Goal: Find specific fact: Find contact information

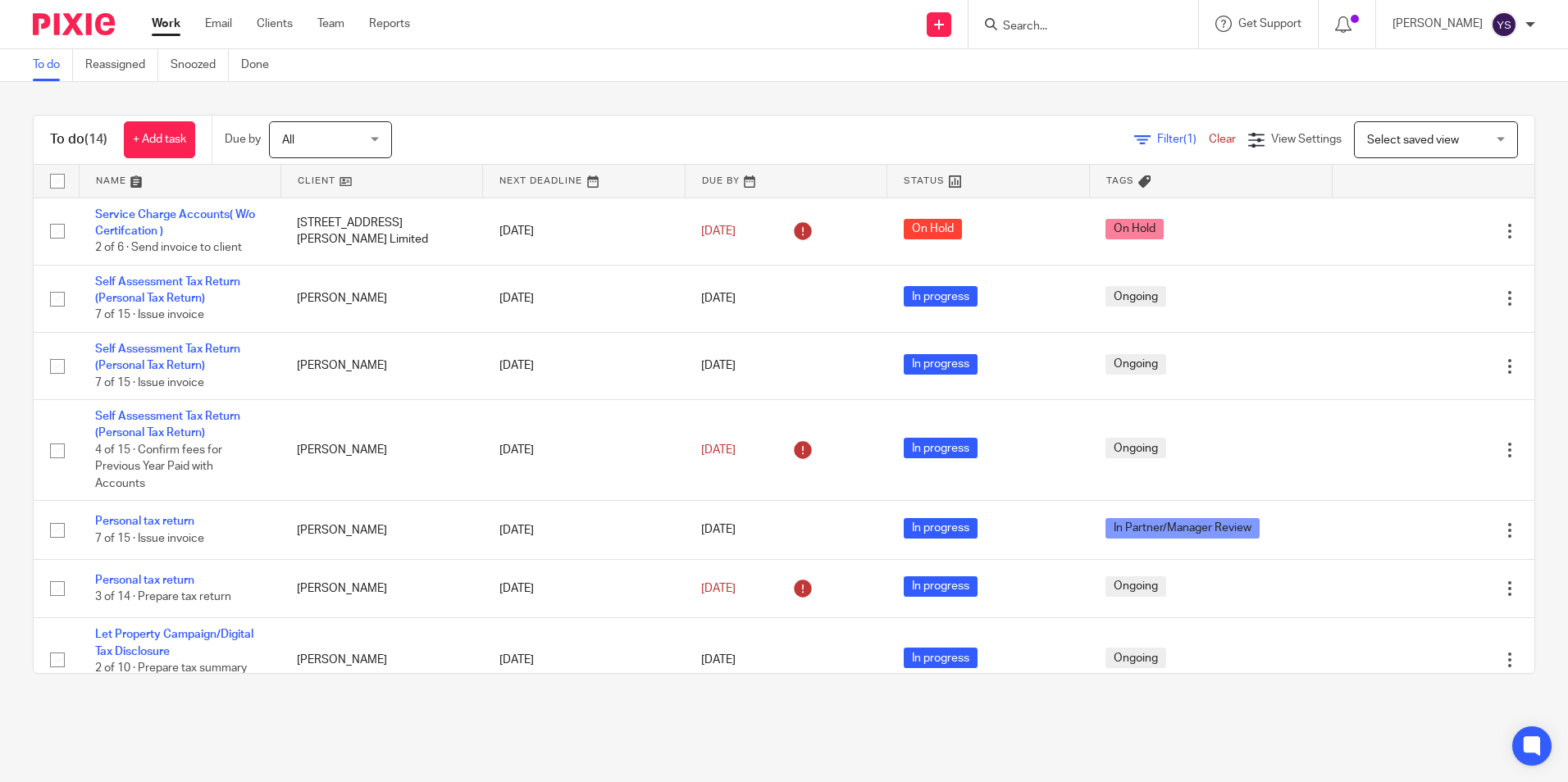
click at [1118, 40] on div at bounding box center [1083, 24] width 229 height 49
click at [1117, 35] on div at bounding box center [1083, 24] width 229 height 49
click at [1049, 23] on input "Search" at bounding box center [1075, 27] width 147 height 15
click at [1052, 24] on input "Search" at bounding box center [1075, 27] width 147 height 15
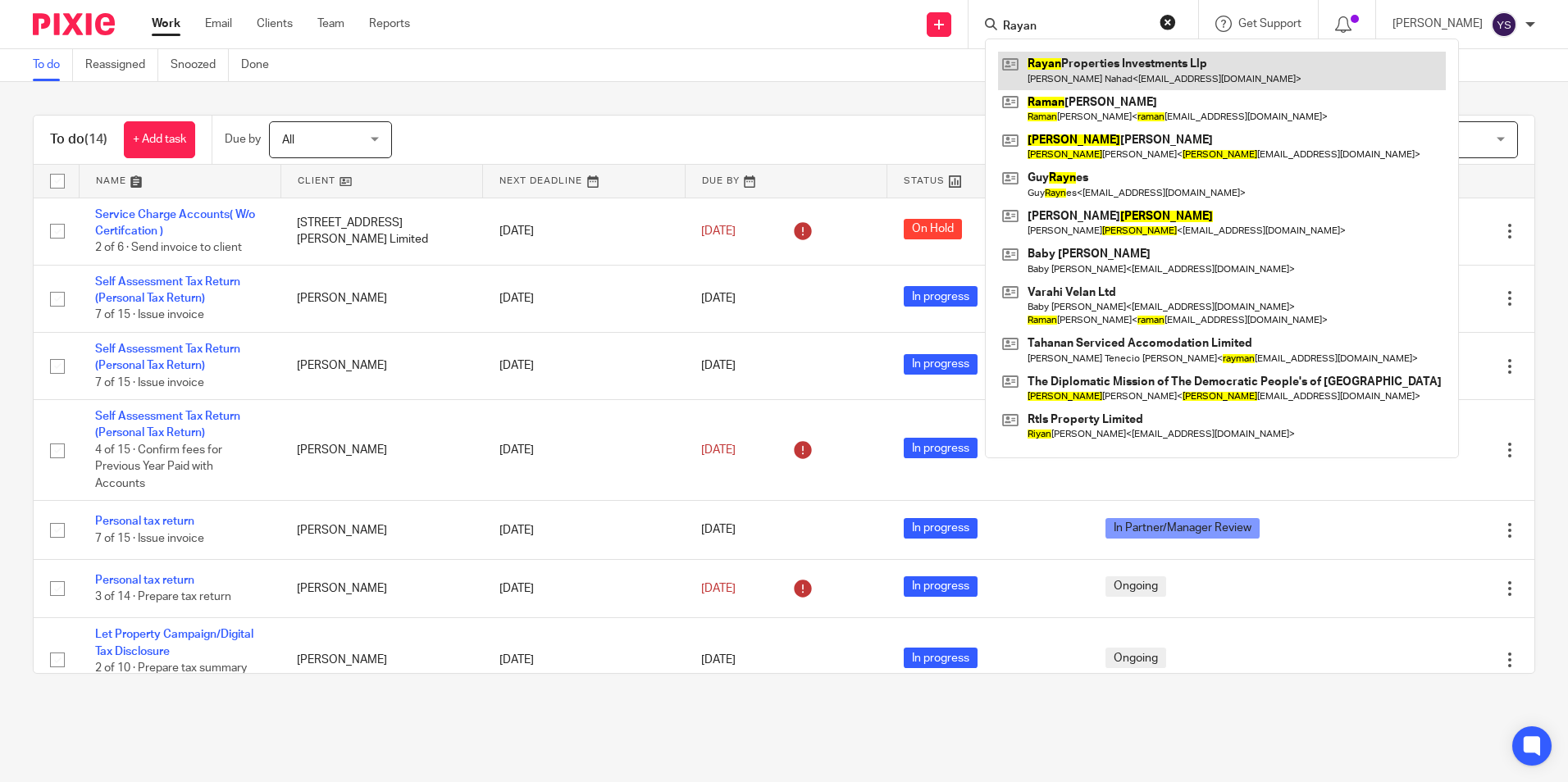
type input "Rayan"
click at [1071, 89] on link at bounding box center [1221, 71] width 447 height 38
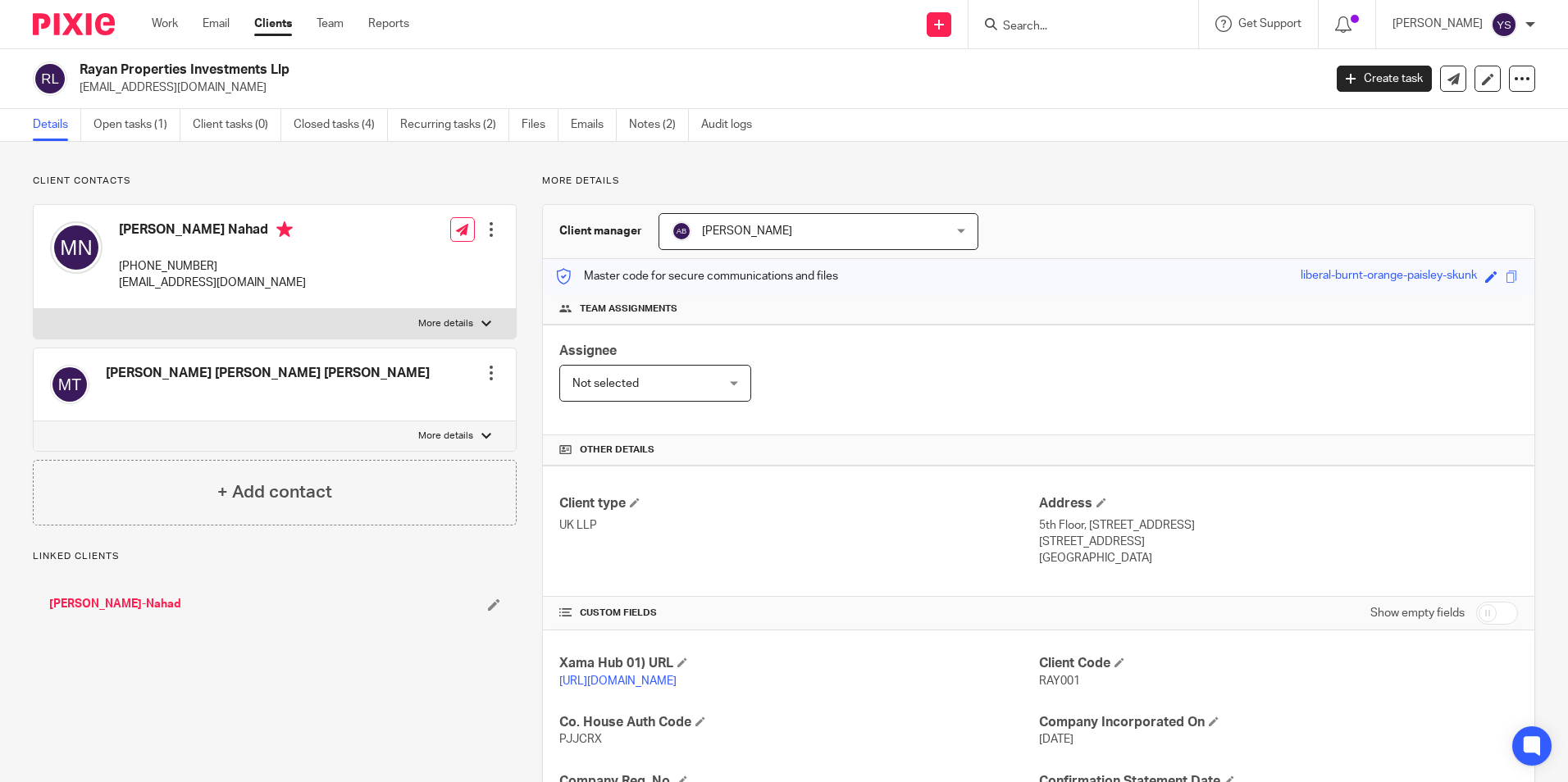
drag, startPoint x: 78, startPoint y: 68, endPoint x: 308, endPoint y: 68, distance: 230.0
click at [308, 68] on div "Rayan Properties Investments Llp manojafari@yahoo.com" at bounding box center [672, 79] width 1279 height 35
copy h2 "Rayan Properties Investments Llp"
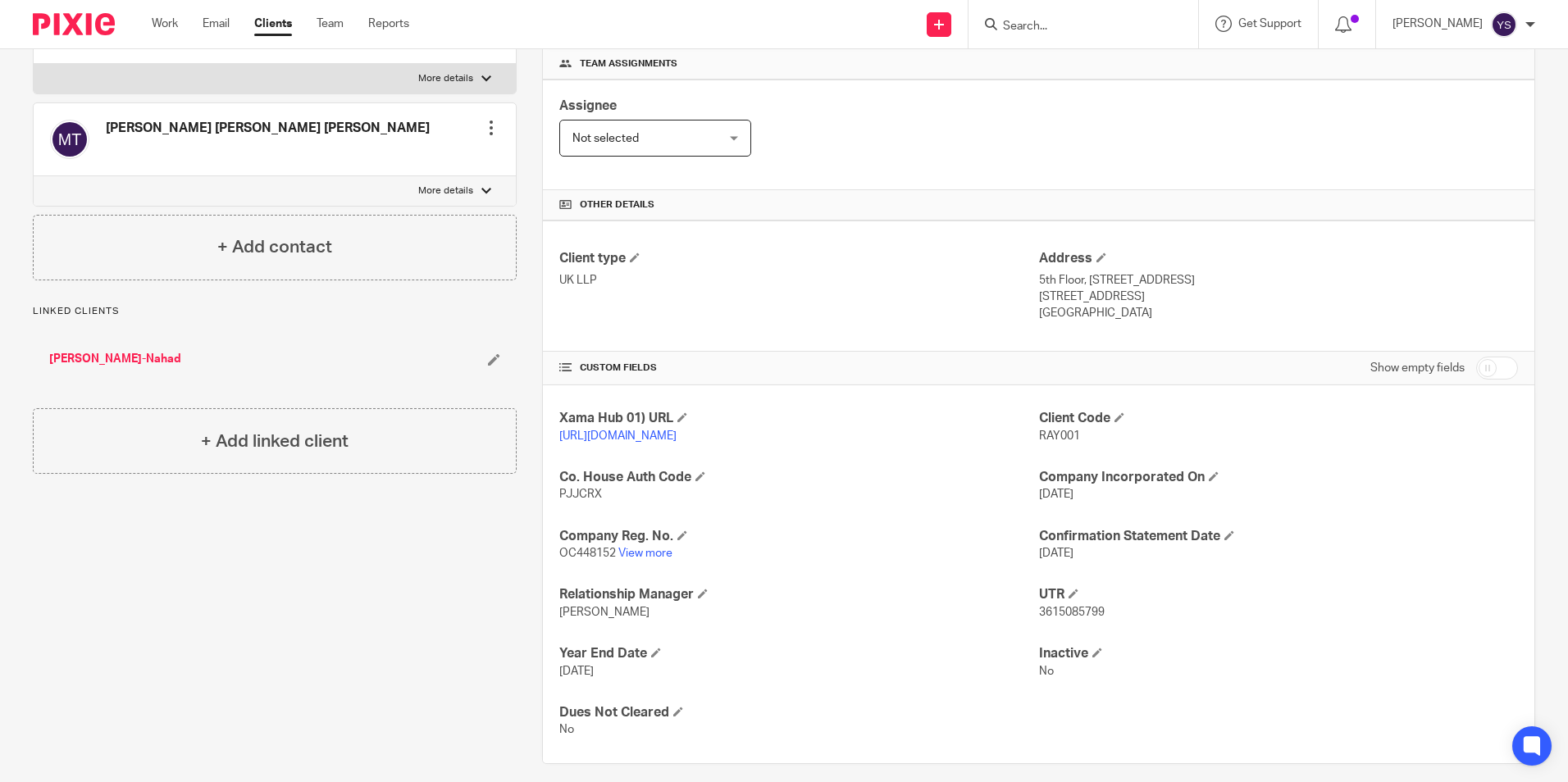
scroll to position [82, 0]
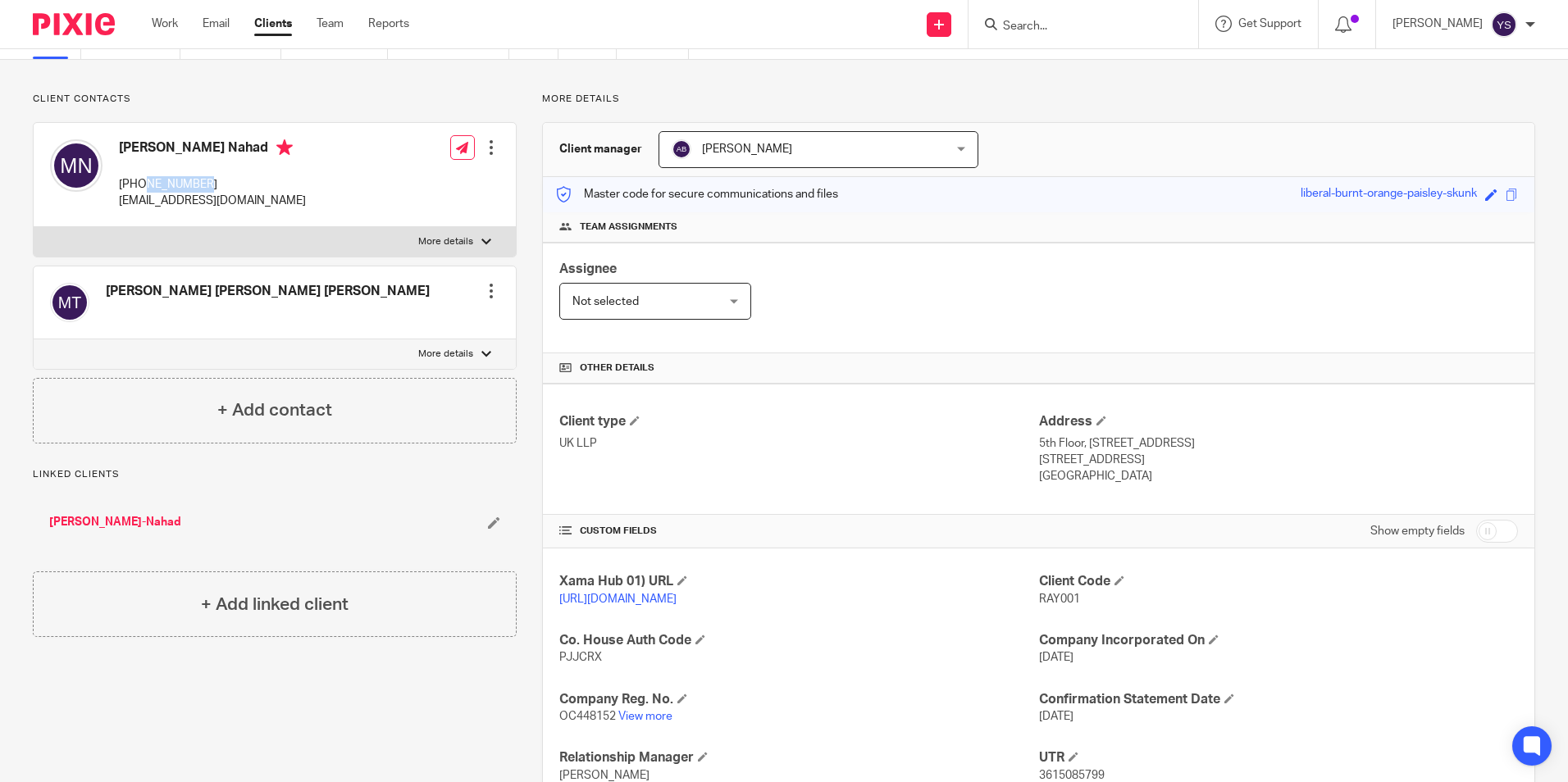
drag, startPoint x: 147, startPoint y: 183, endPoint x: 206, endPoint y: 183, distance: 59.0
click at [206, 183] on p "+971507028496" at bounding box center [212, 184] width 187 height 16
copy p "507028496"
click at [131, 183] on p "+971507028496" at bounding box center [212, 184] width 187 height 16
drag, startPoint x: 127, startPoint y: 182, endPoint x: 208, endPoint y: 183, distance: 81.0
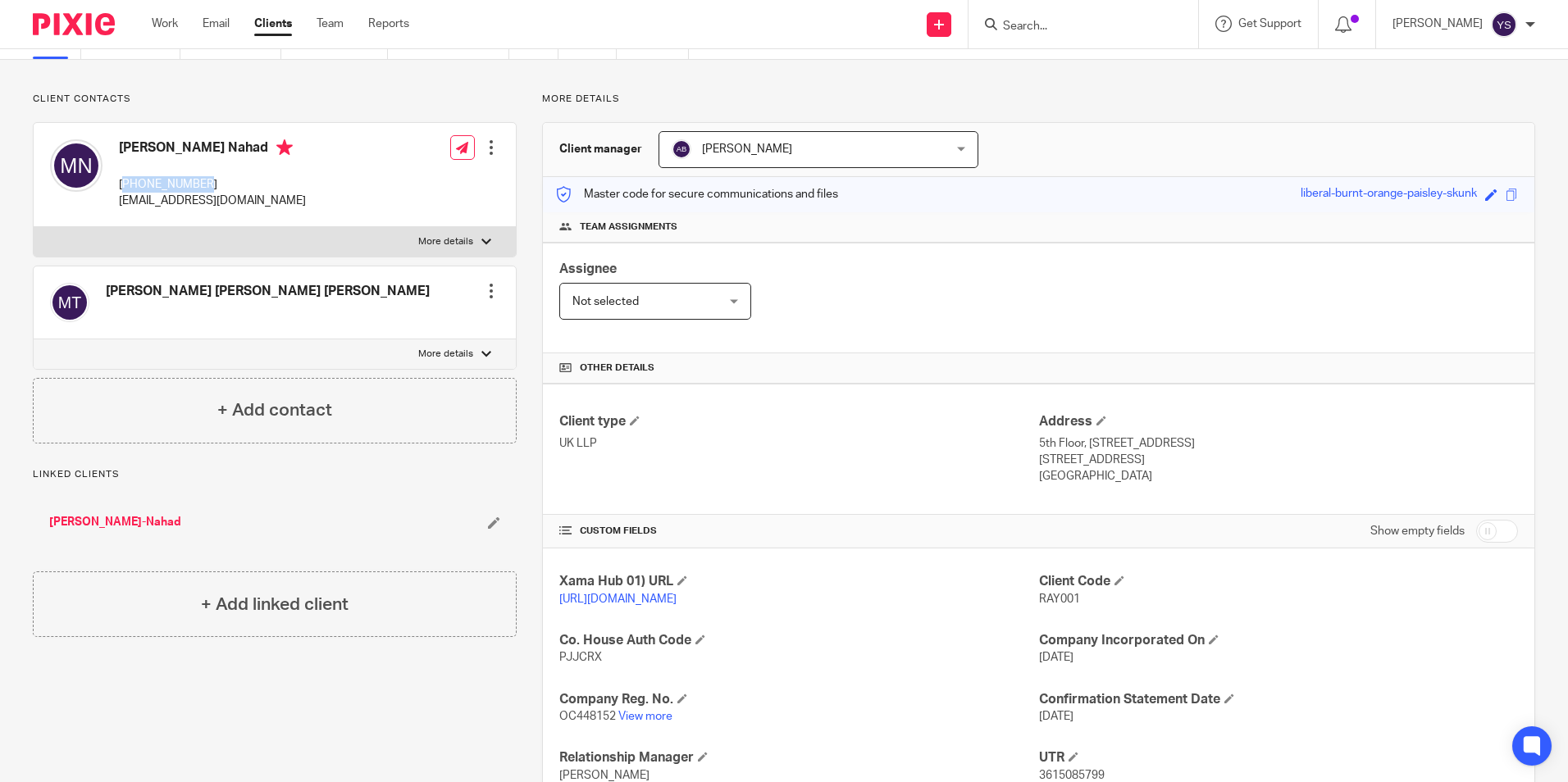
click at [208, 183] on p "+971507028496" at bounding box center [212, 184] width 187 height 16
copy p "971507028496"
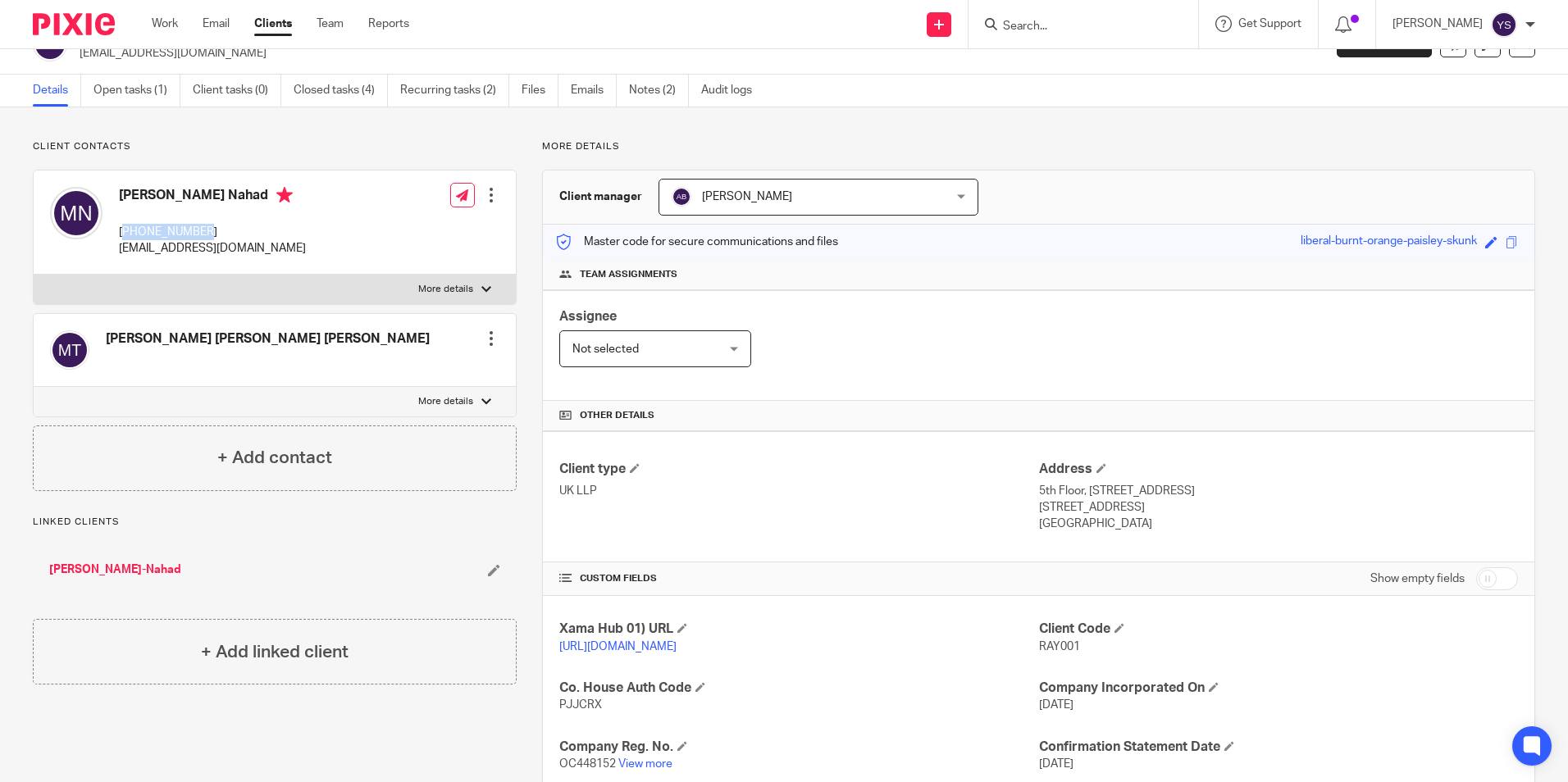
scroll to position [0, 0]
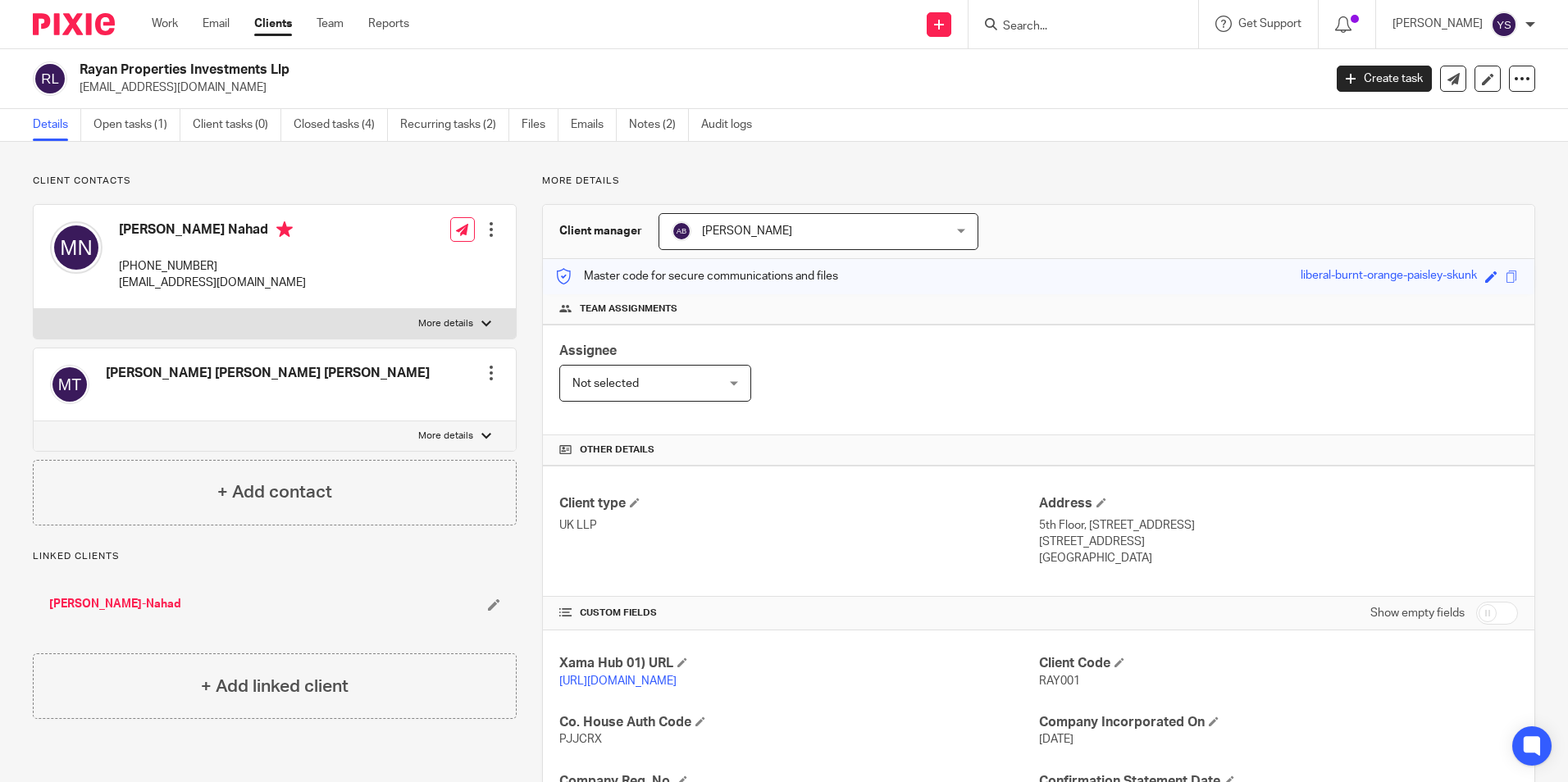
click at [1020, 35] on div at bounding box center [1083, 24] width 229 height 49
click at [1022, 31] on input "Search" at bounding box center [1075, 27] width 147 height 15
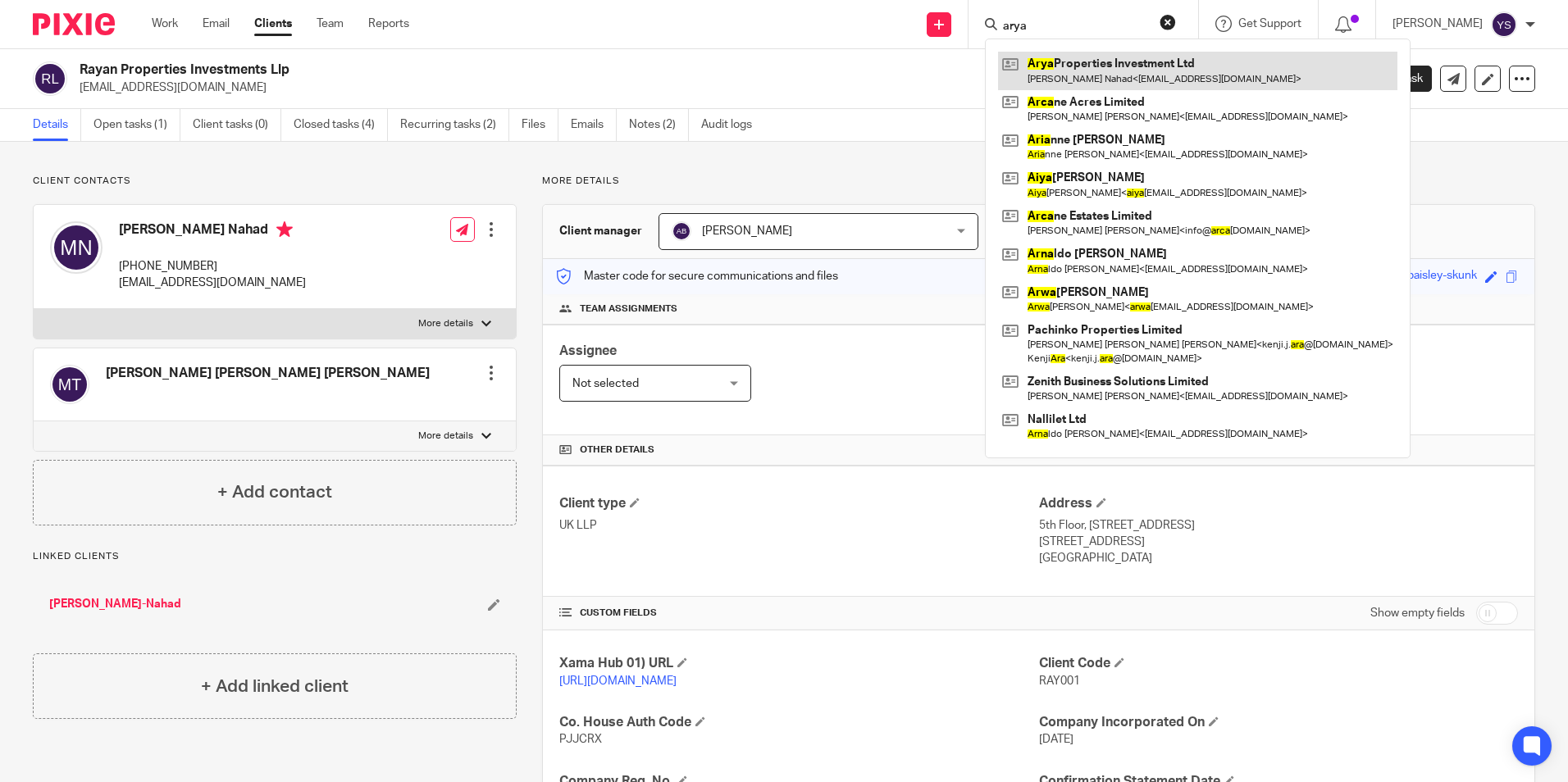
type input "arya"
click at [1060, 65] on link at bounding box center [1197, 71] width 399 height 38
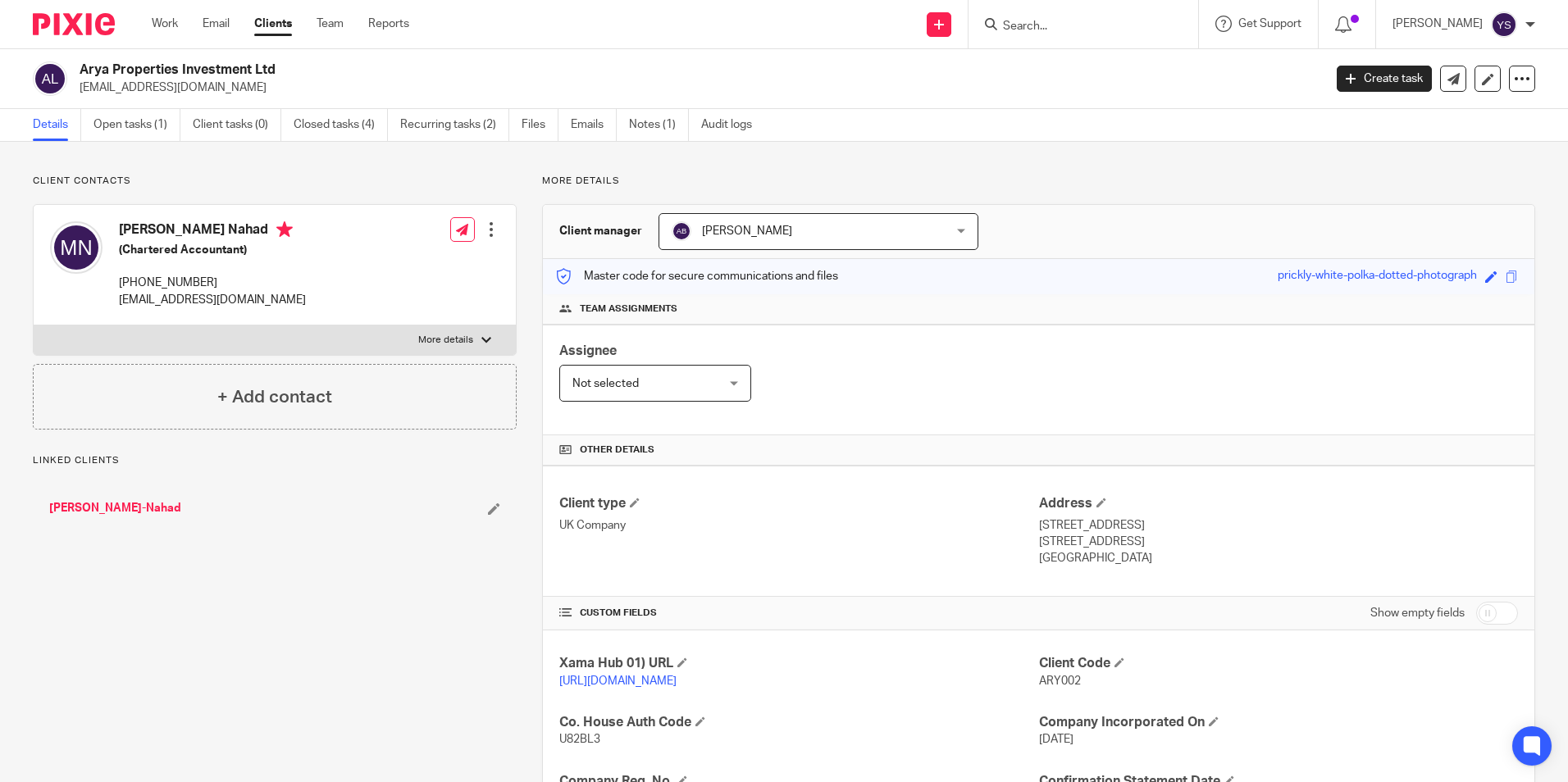
scroll to position [276, 0]
